Goal: Task Accomplishment & Management: Complete application form

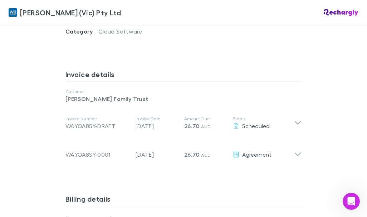
scroll to position [351, 0]
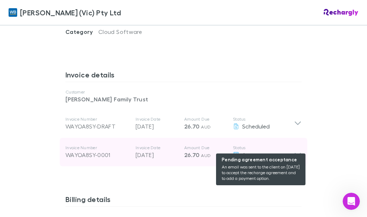
click at [259, 151] on span "Agreement" at bounding box center [256, 154] width 29 height 7
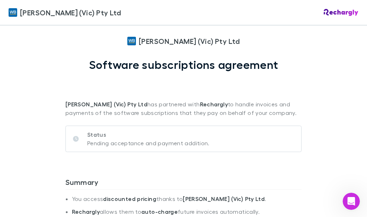
scroll to position [19, 0]
click at [219, 137] on div "Status Pending acceptance and payment addition." at bounding box center [183, 138] width 236 height 26
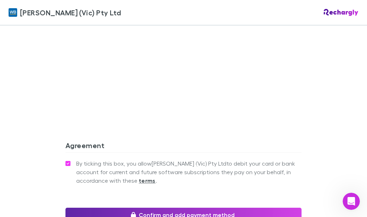
scroll to position [826, 0]
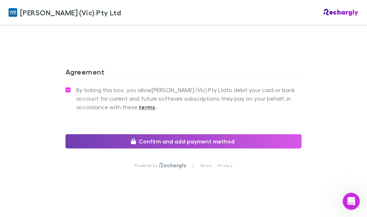
click at [258, 134] on button "Confirm and add payment method" at bounding box center [183, 141] width 236 height 14
